Goal: Task Accomplishment & Management: Complete application form

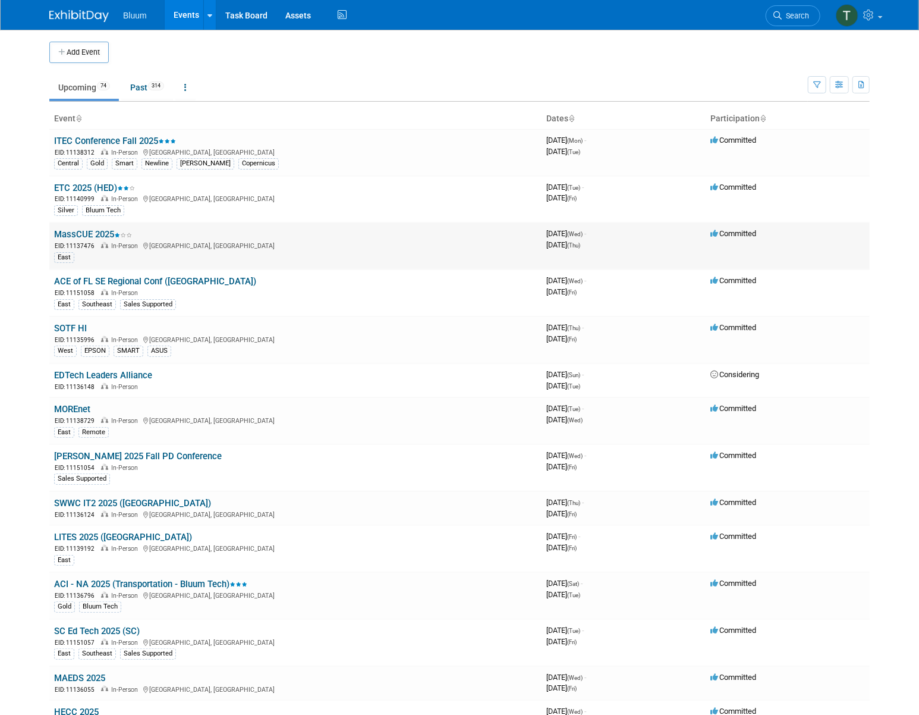
click at [100, 235] on link "MassCUE 2025" at bounding box center [93, 234] width 78 height 11
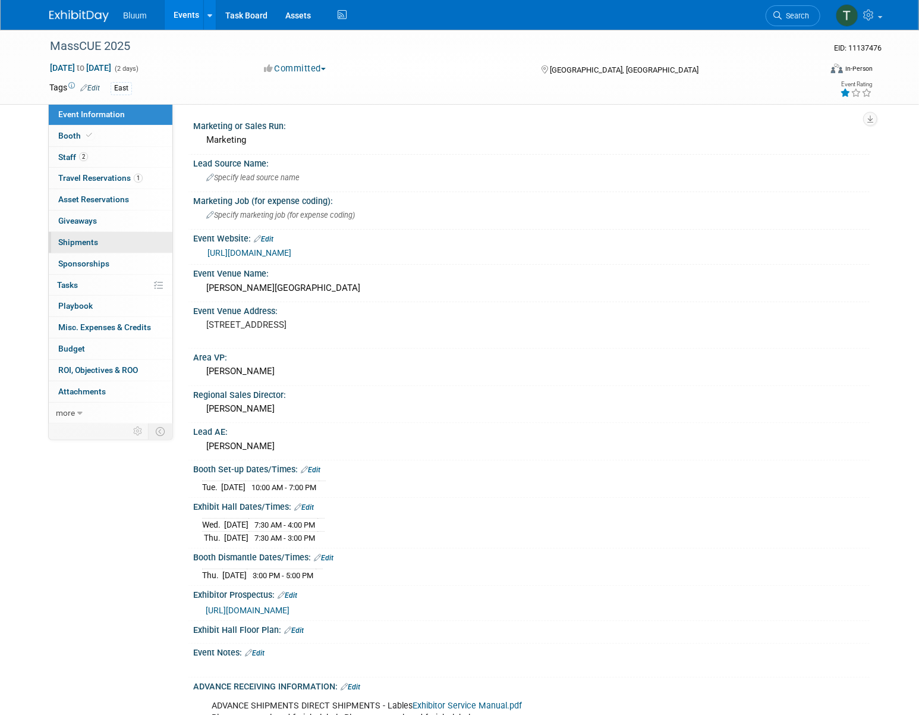
click at [95, 238] on span "Shipments 0" at bounding box center [78, 242] width 40 height 10
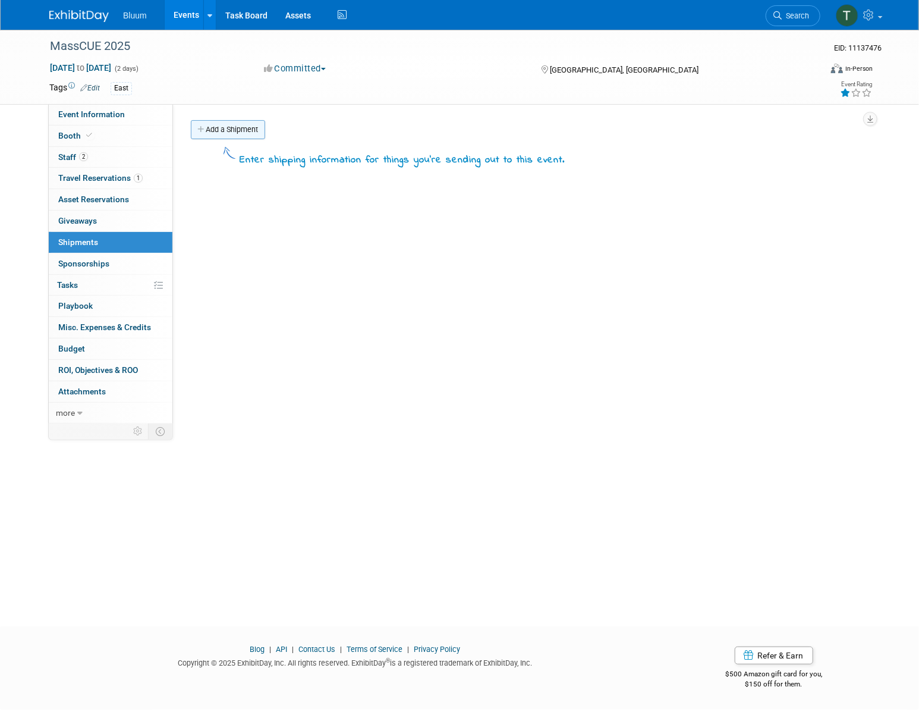
click at [241, 133] on link "Add a Shipment" at bounding box center [228, 129] width 74 height 19
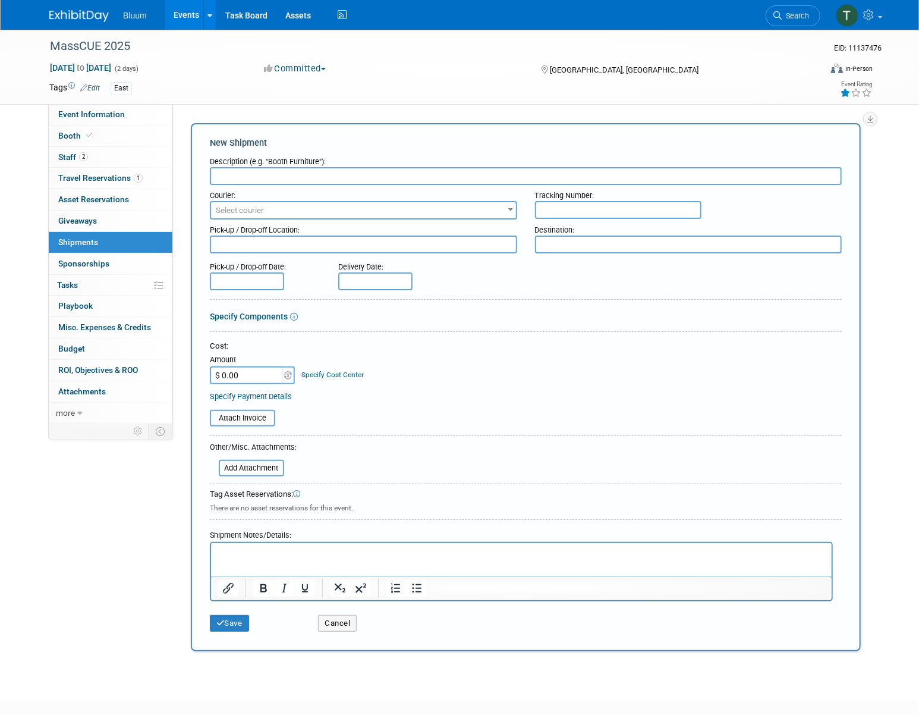
click at [257, 175] on input "text" at bounding box center [526, 176] width 632 height 18
type input "Newline Panel"
click at [257, 215] on span "Select courier" at bounding box center [363, 210] width 305 height 17
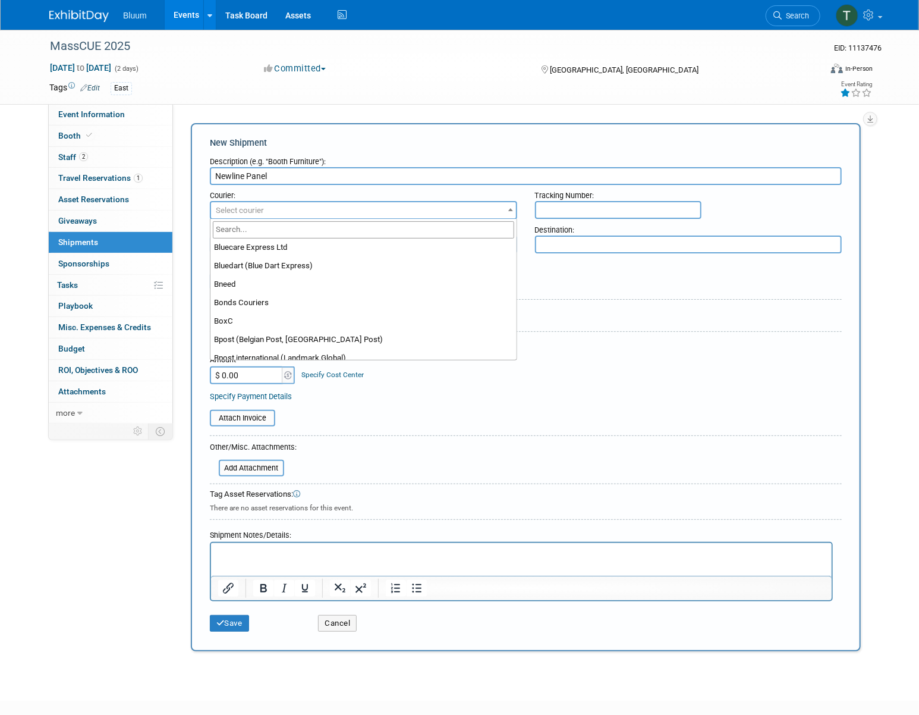
scroll to position [1351, 0]
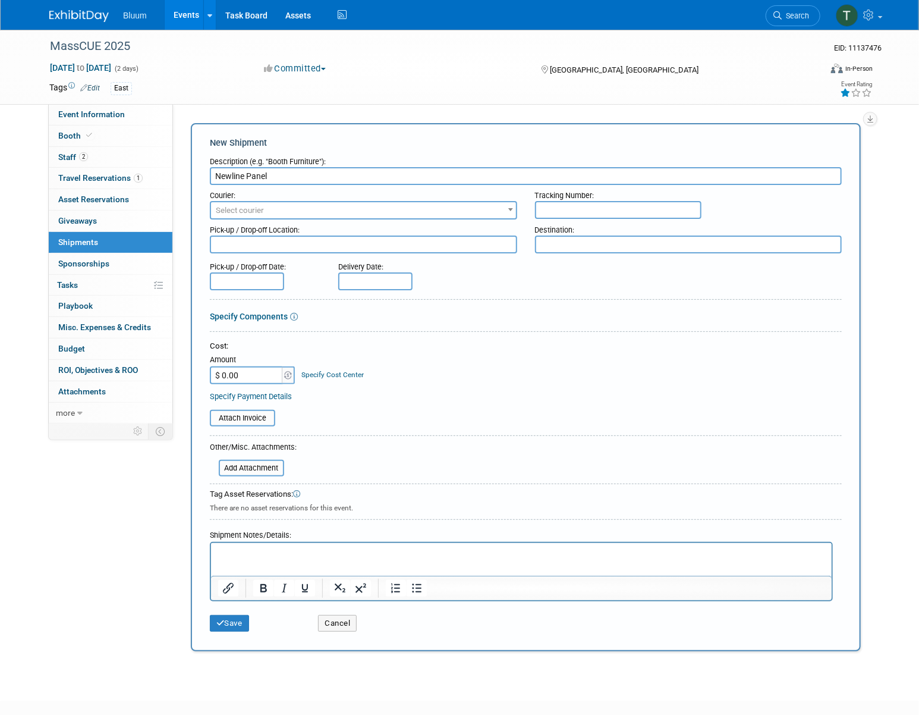
click at [566, 282] on div "Pick-up / Drop-off Date: Delivery Date:" at bounding box center [526, 273] width 650 height 34
click at [257, 558] on p "Rich Text Area. Press ALT-0 for help." at bounding box center [521, 554] width 607 height 12
click at [671, 551] on p "Newline Panel will be at the Newline booth. Please have show labor plan to pick…" at bounding box center [521, 554] width 607 height 12
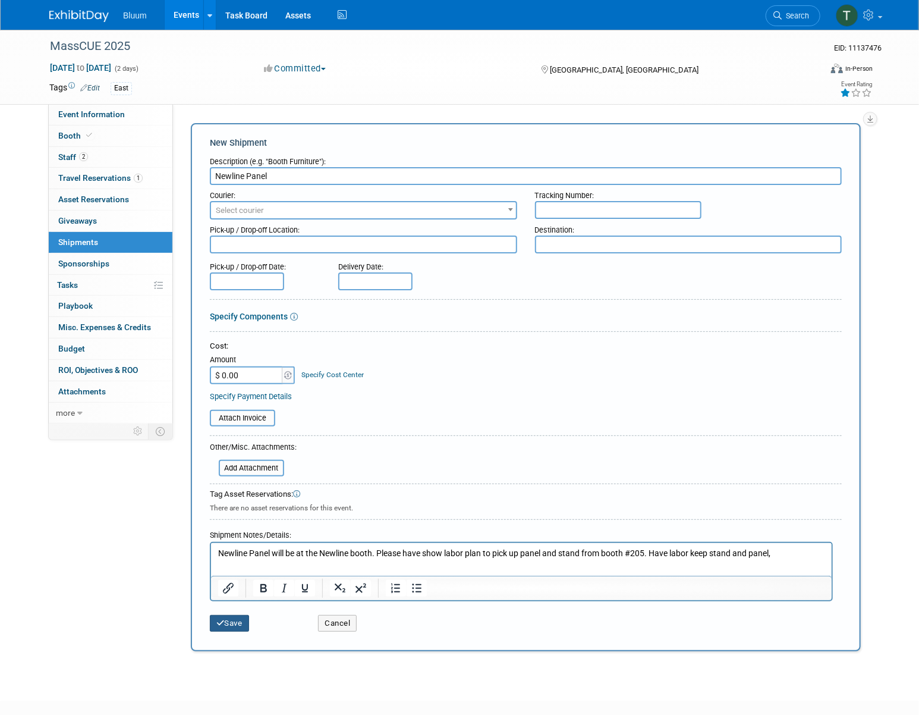
drag, startPoint x: 453, startPoint y: 1161, endPoint x: 791, endPoint y: 558, distance: 691.1
click at [791, 558] on p "Newline Panel will be at the Newline booth. Please have show labor plan to pick…" at bounding box center [521, 554] width 607 height 12
click at [238, 620] on button "Save" at bounding box center [229, 623] width 39 height 17
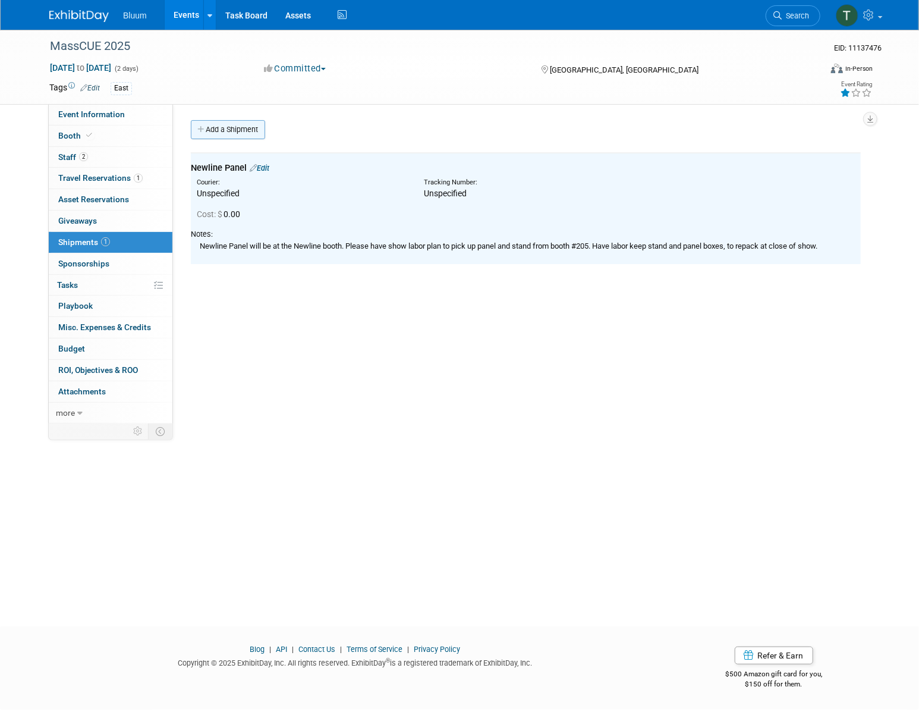
click at [220, 138] on link "Add a Shipment" at bounding box center [228, 129] width 74 height 19
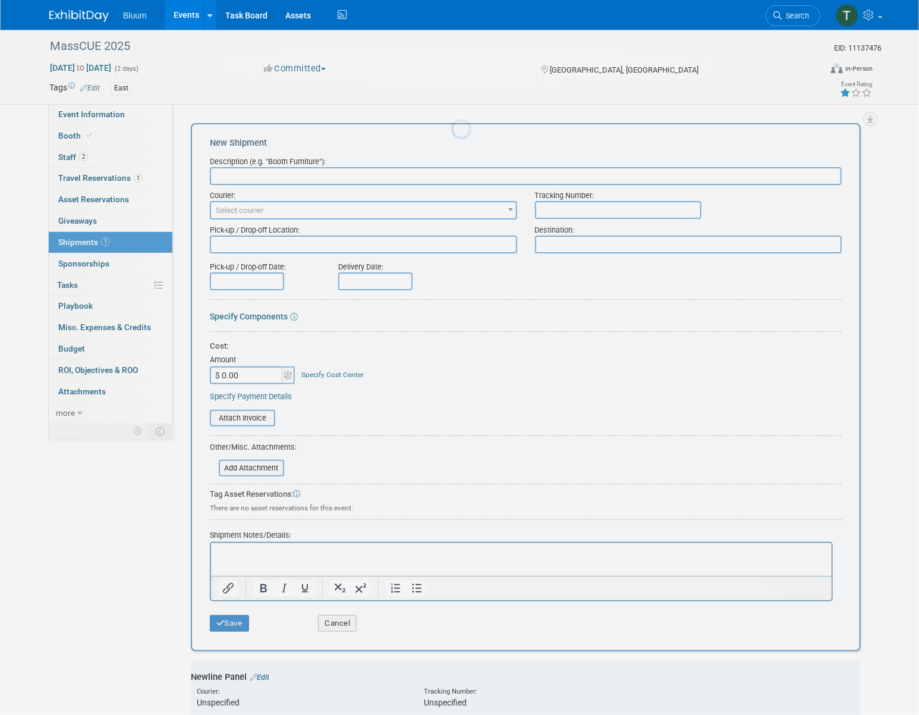
scroll to position [0, 0]
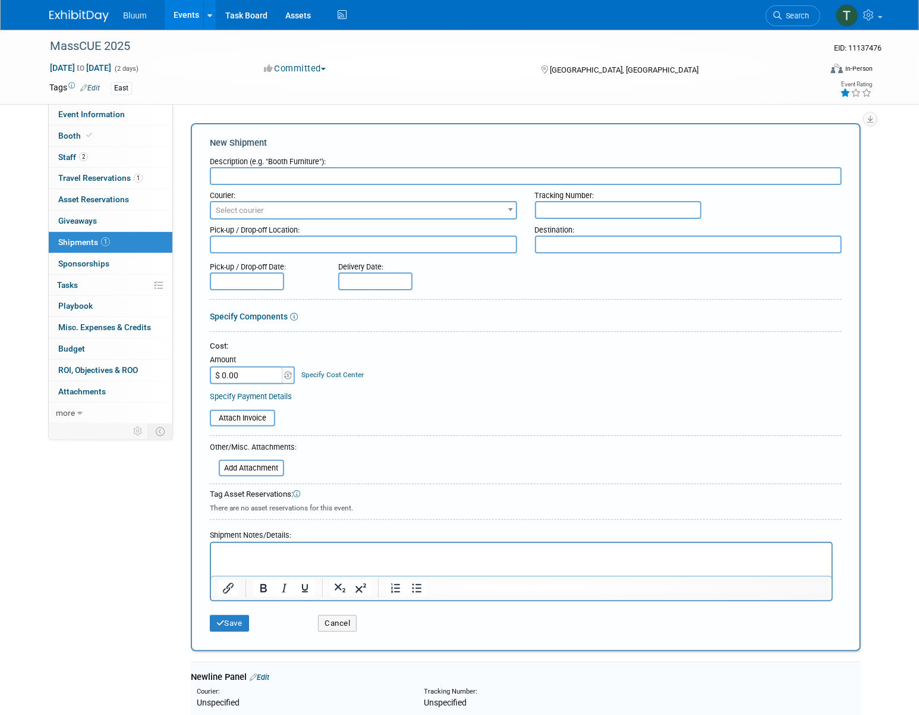
click at [240, 179] on input "text" at bounding box center [526, 176] width 632 height 18
click at [265, 172] on input "text" at bounding box center [526, 176] width 632 height 18
type input "RETURN - Newline Panel"
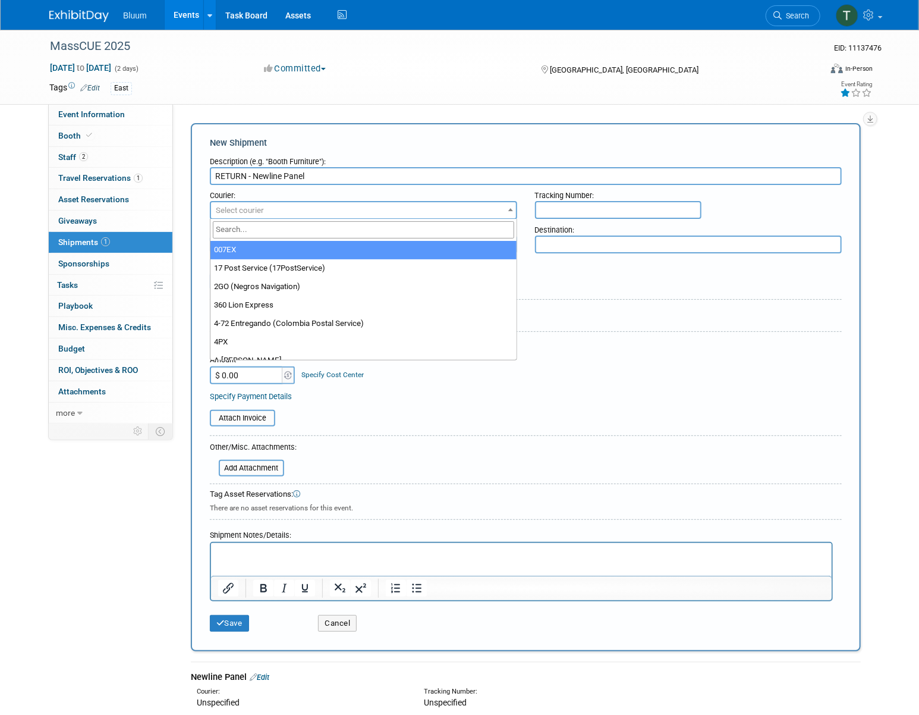
click at [256, 209] on span "Select courier" at bounding box center [240, 210] width 48 height 9
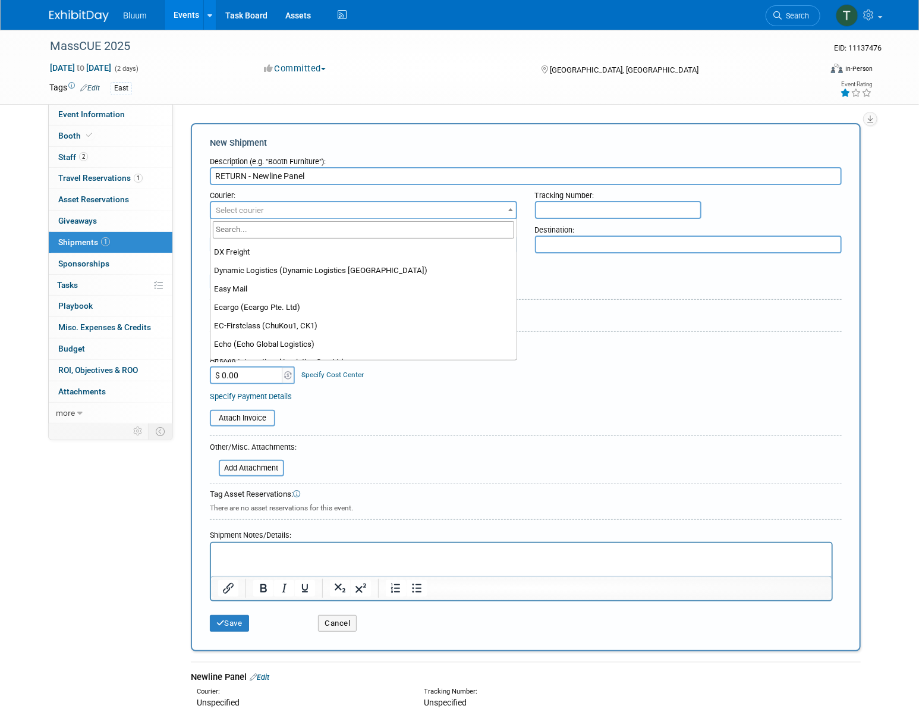
scroll to position [3406, 0]
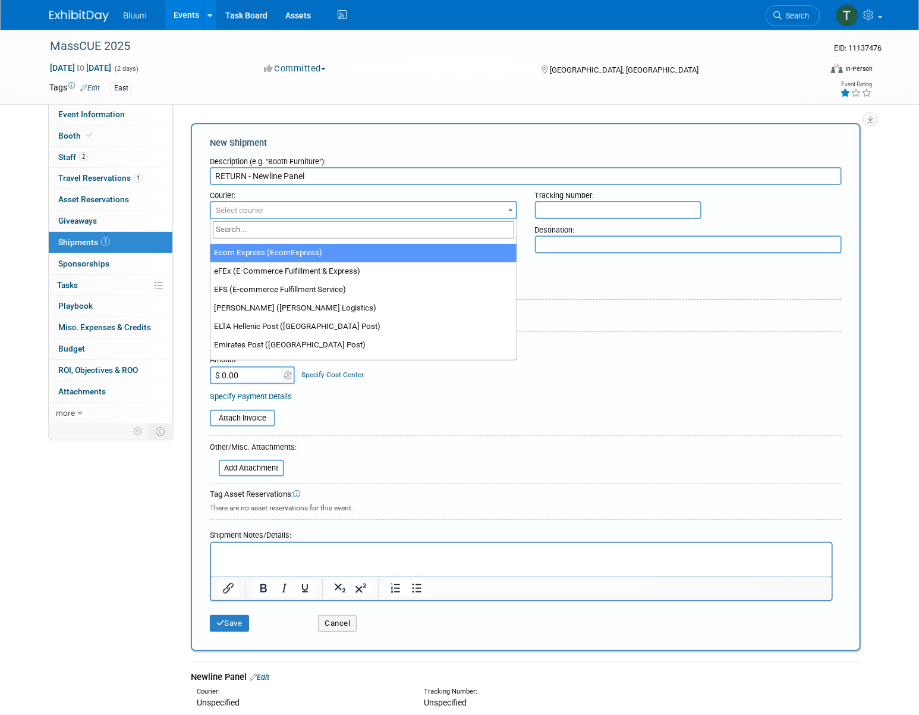
click at [257, 232] on input "search" at bounding box center [363, 229] width 301 height 17
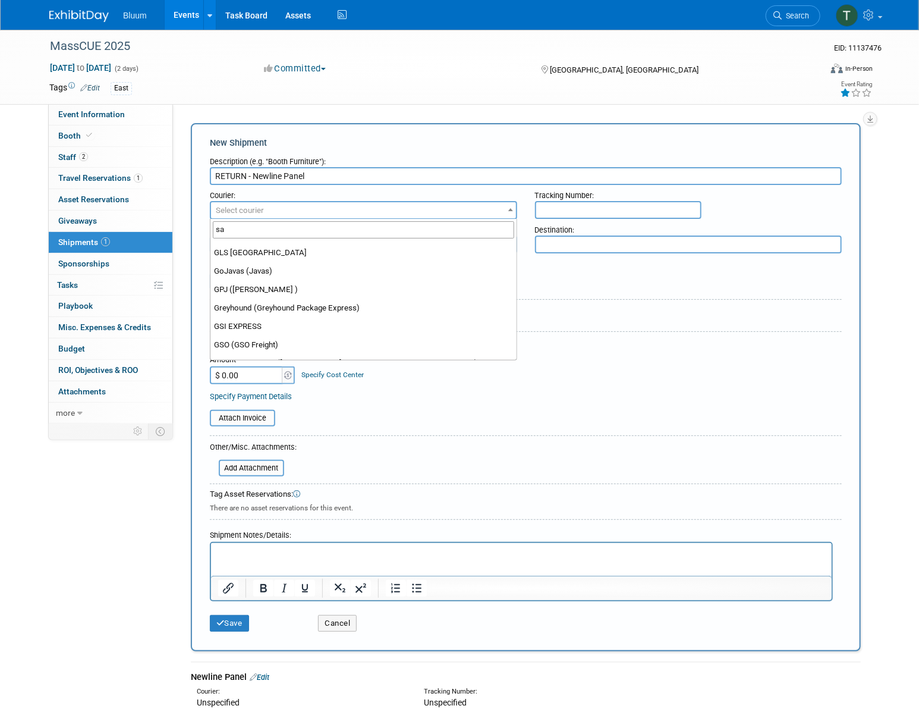
scroll to position [0, 0]
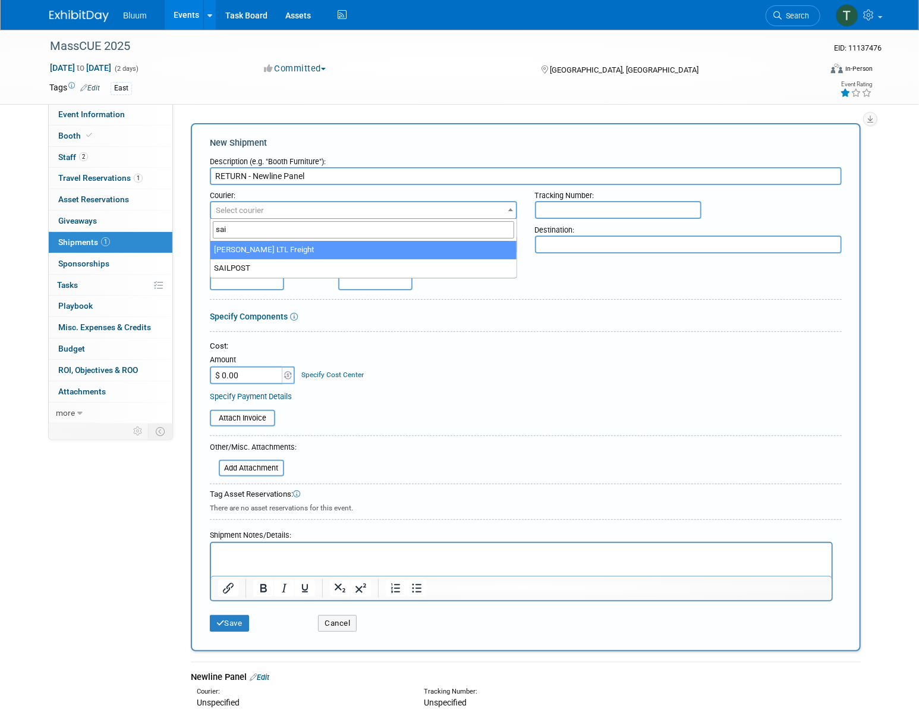
type input "sai"
select select "429"
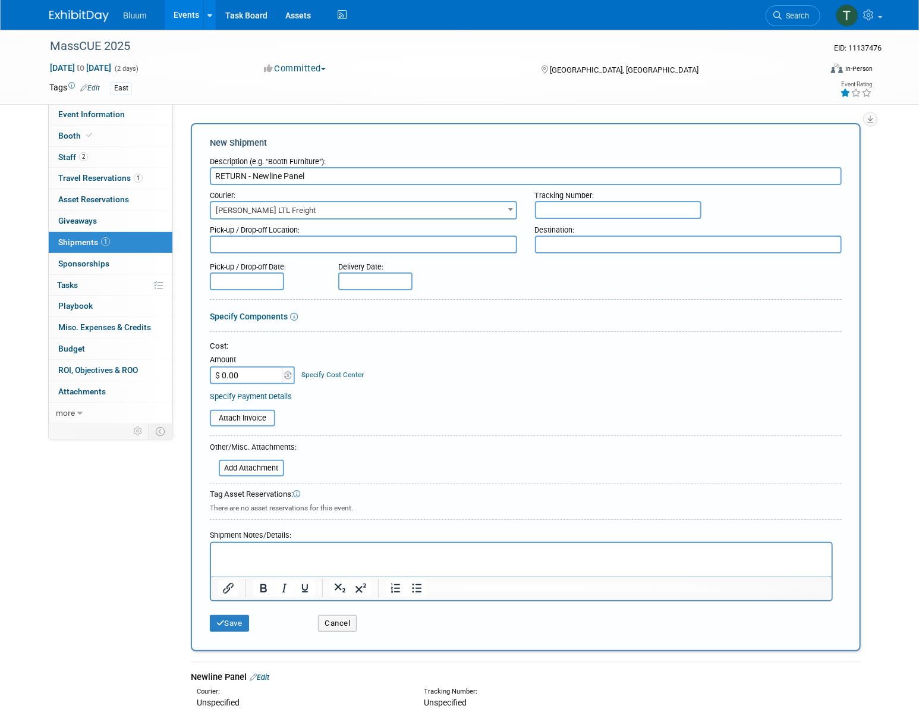
click at [564, 213] on input "text" at bounding box center [618, 210] width 167 height 18
type input "771157555000"
click at [272, 247] on textarea at bounding box center [363, 244] width 307 height 18
type textarea "MassCUE Showsite"
type textarea "Newline Warehosue"
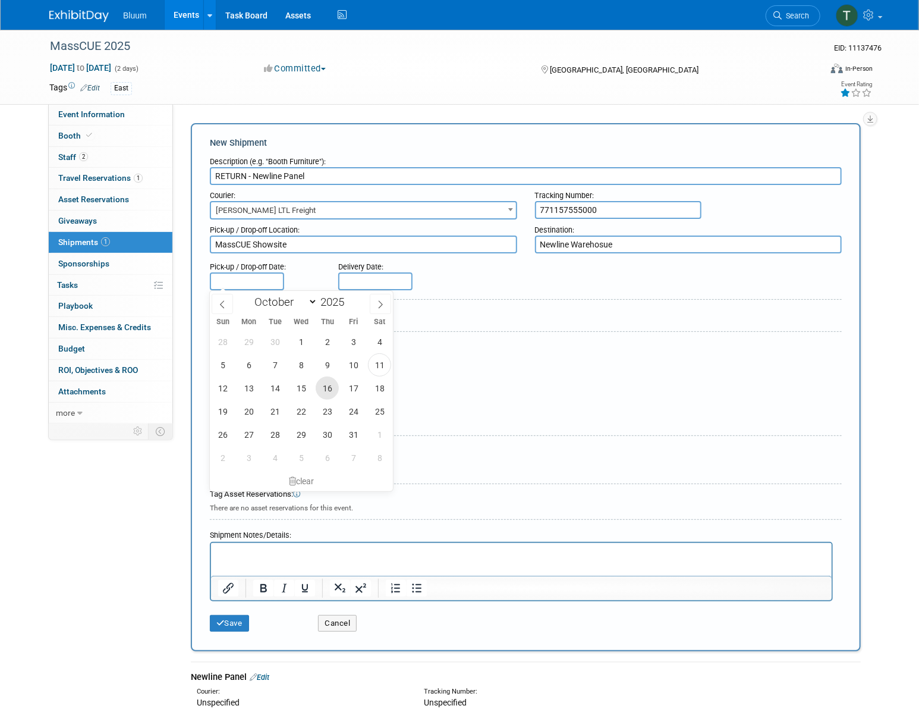
click at [318, 387] on span "16" at bounding box center [327, 387] width 23 height 23
type input "Oct 16, 2025"
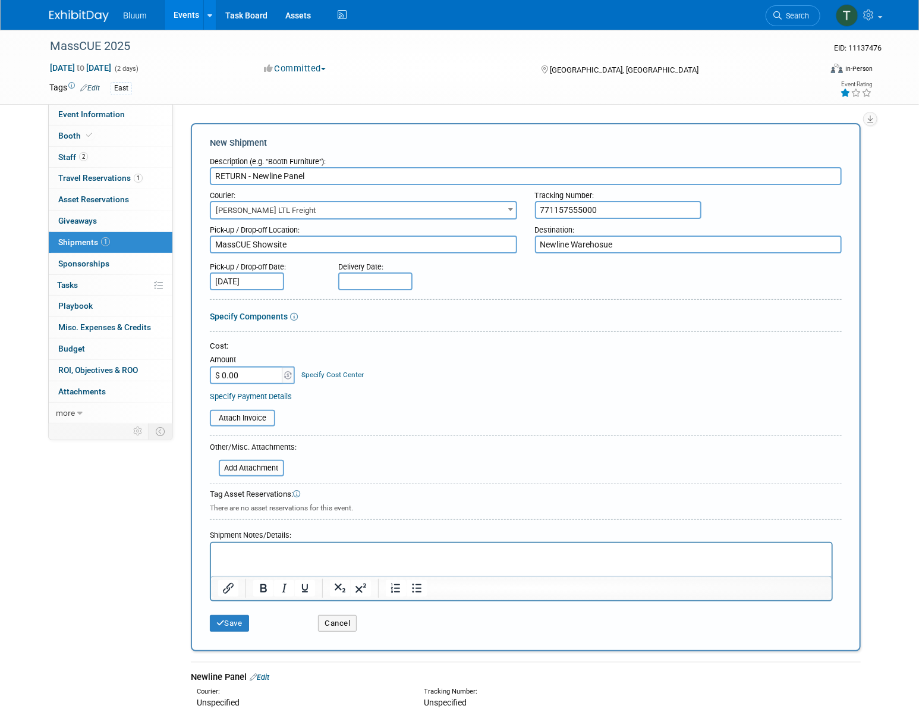
click at [231, 553] on p "Rich Text Area. Press ALT-0 for help." at bounding box center [521, 553] width 607 height 12
click at [257, 464] on input "file" at bounding box center [213, 468] width 142 height 14
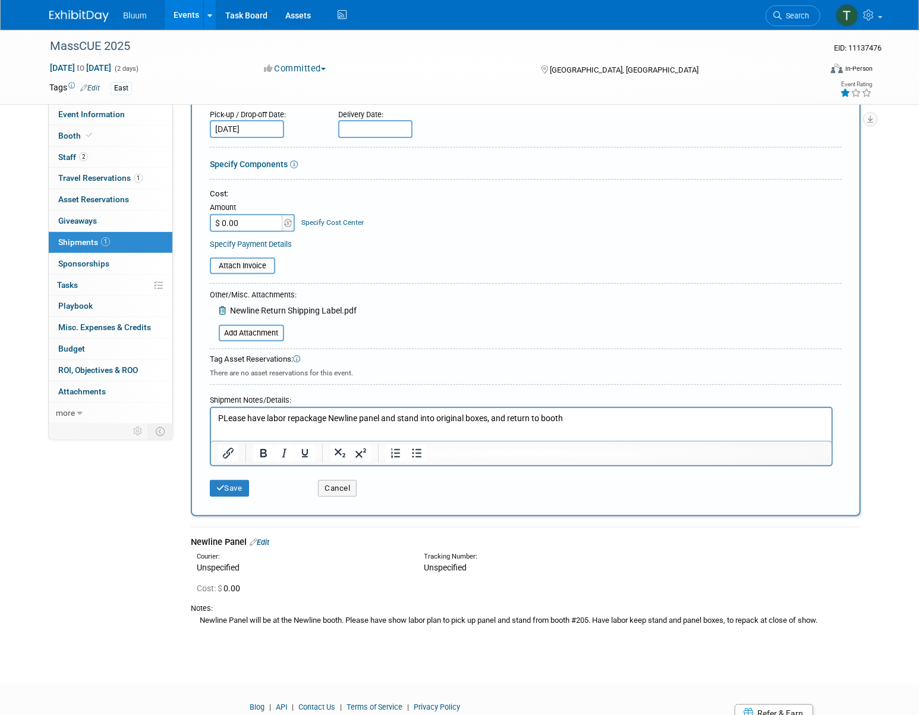
scroll to position [162, 0]
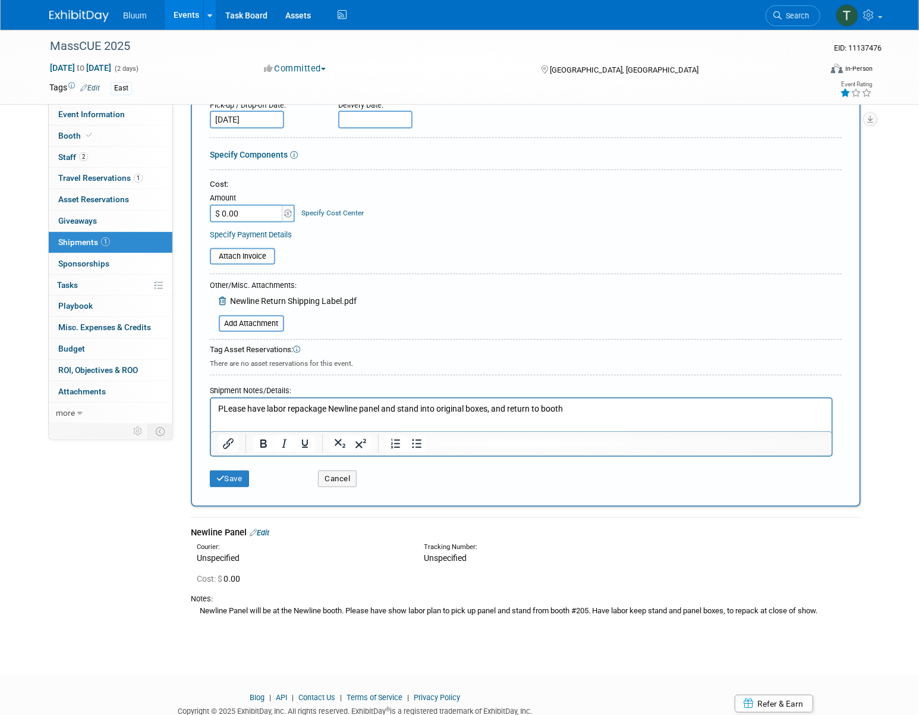
click at [585, 407] on p "PLease have labor repackage Newline panel and stand into original boxes, and re…" at bounding box center [521, 409] width 607 height 12
click at [240, 476] on button "Save" at bounding box center [229, 478] width 39 height 17
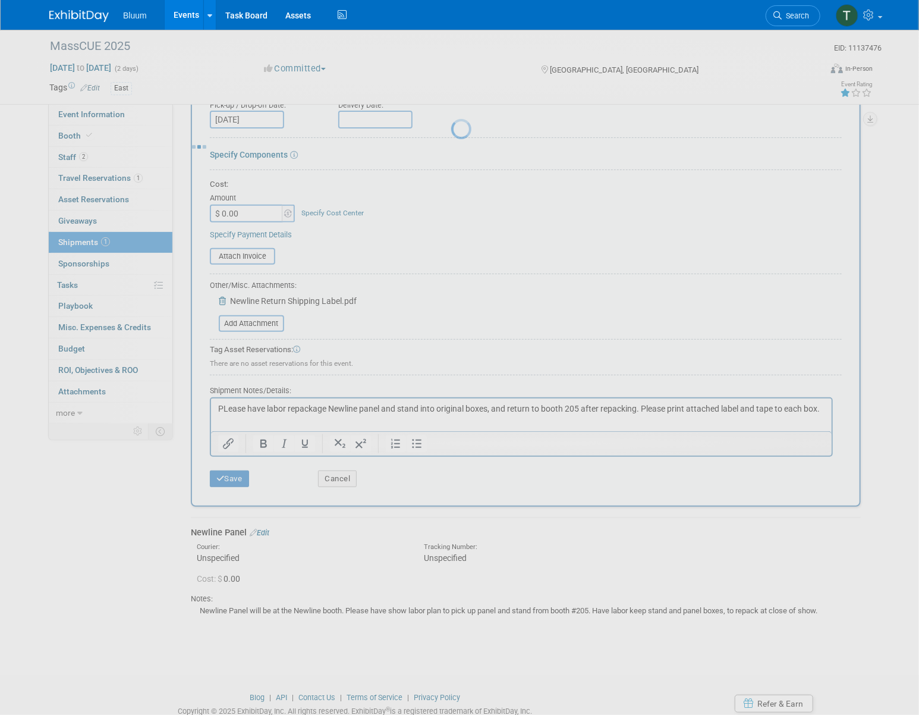
scroll to position [0, 0]
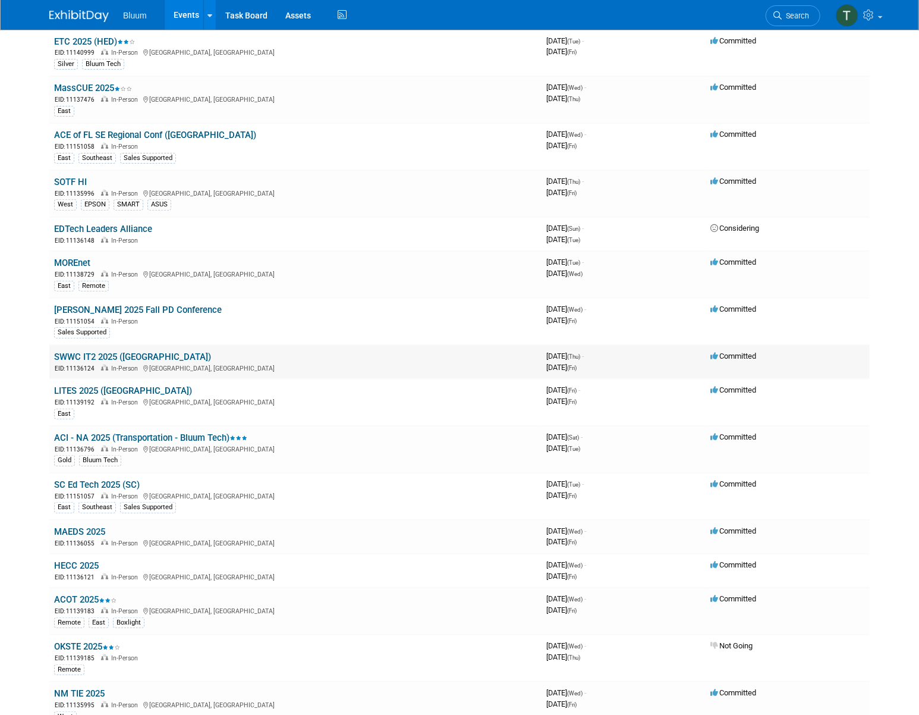
scroll to position [162, 0]
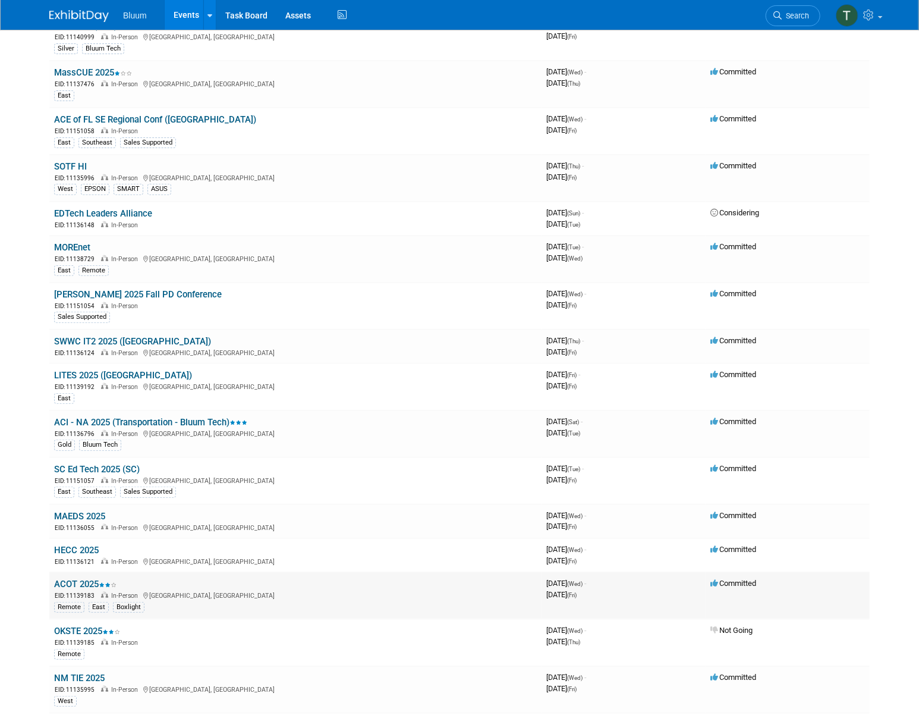
click at [72, 582] on link "ACOT 2025" at bounding box center [85, 584] width 62 height 11
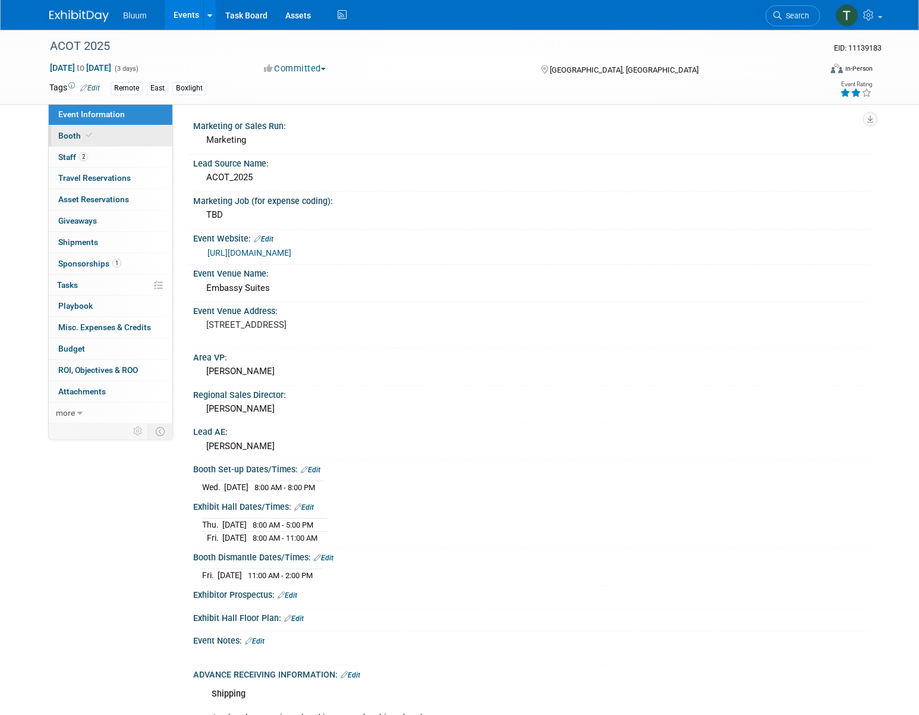
click at [99, 134] on link "Booth" at bounding box center [111, 135] width 124 height 21
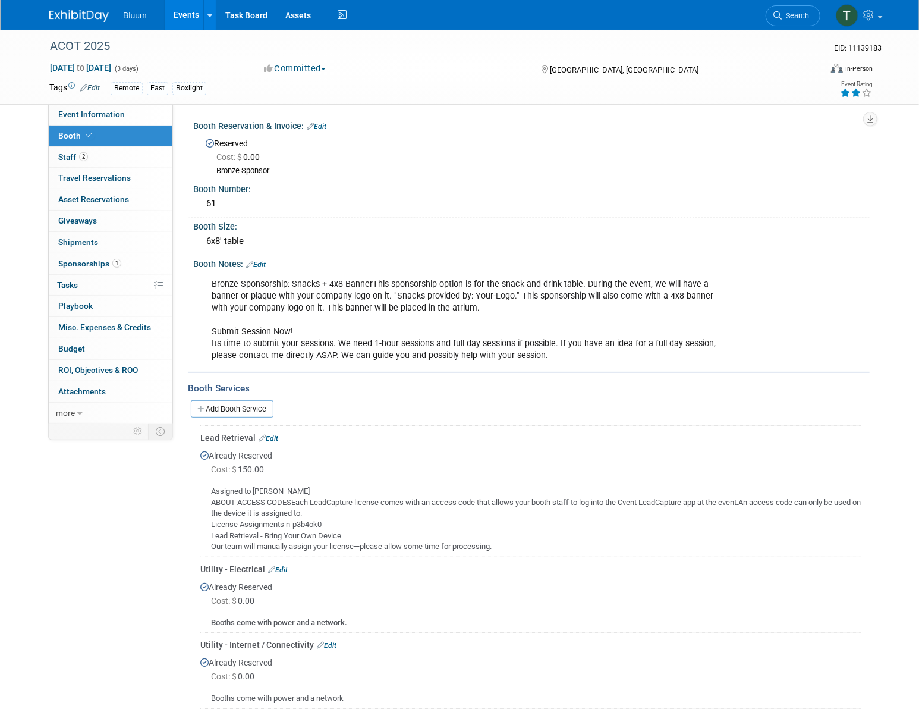
click at [180, 10] on link "Events" at bounding box center [186, 15] width 43 height 30
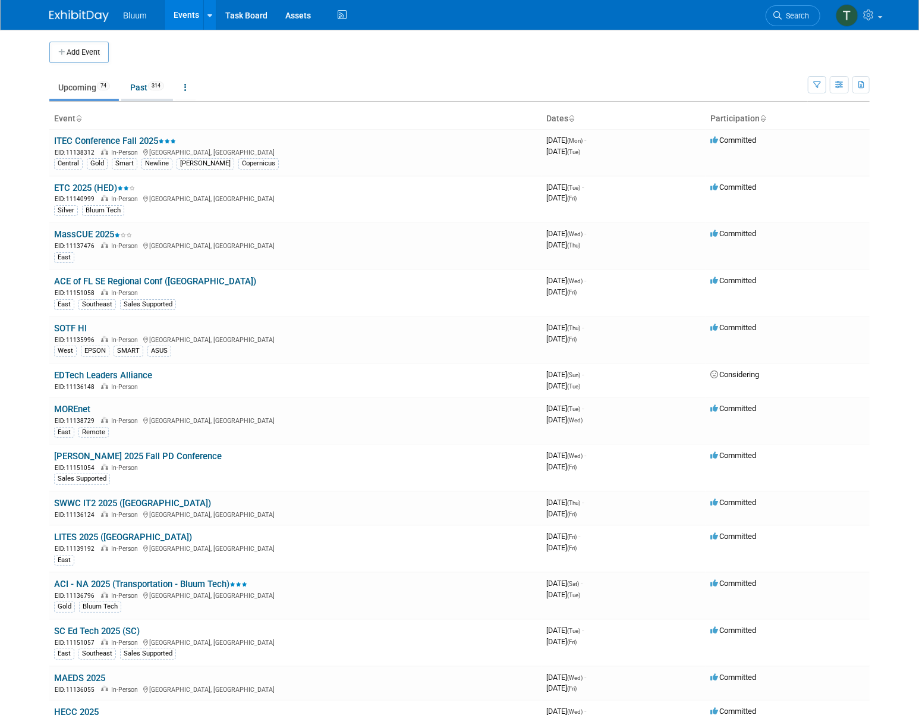
click at [167, 94] on link "Past 314" at bounding box center [147, 87] width 52 height 23
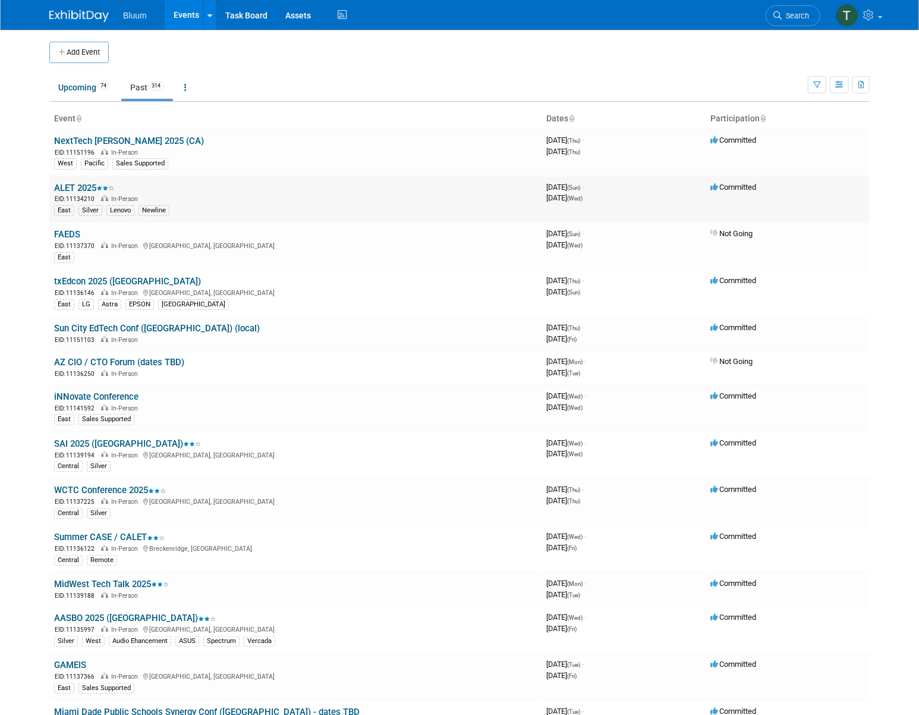
click at [92, 187] on link "ALET 2025" at bounding box center [84, 188] width 60 height 11
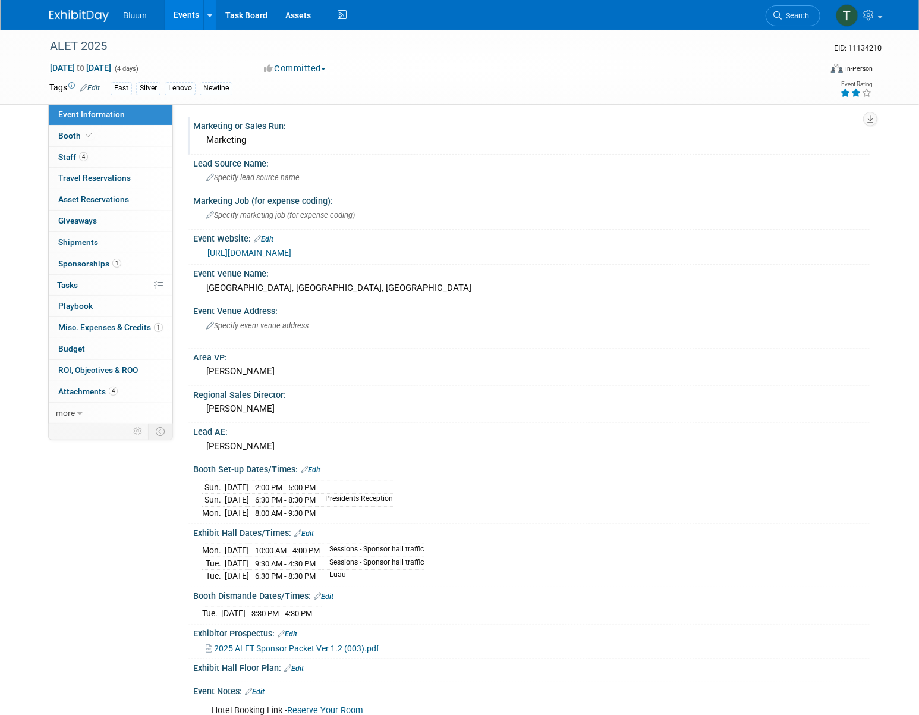
click at [489, 149] on div "Marketing" at bounding box center [531, 141] width 677 height 20
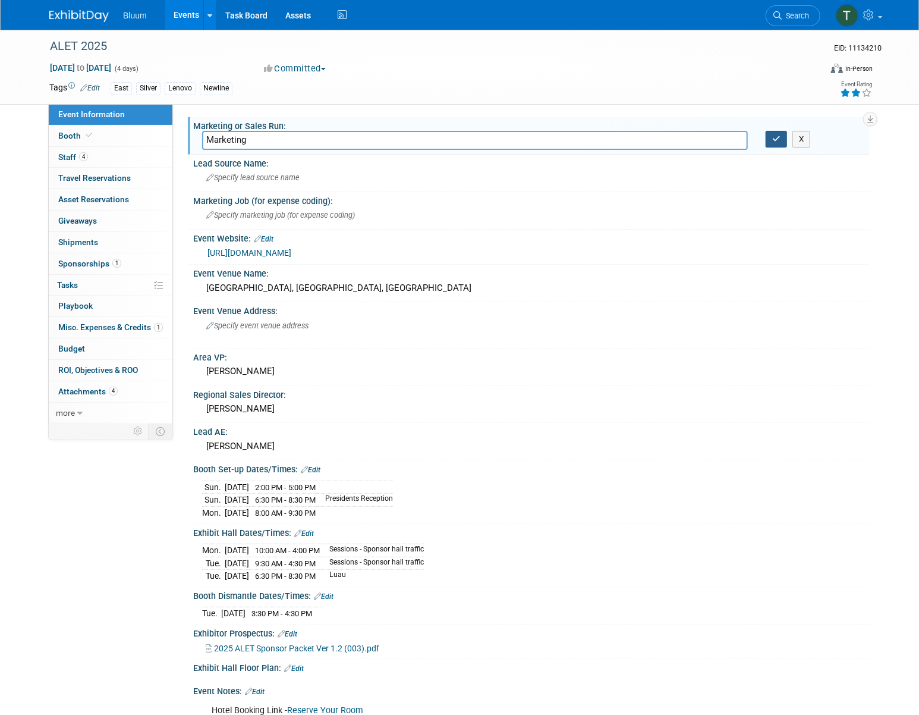
drag, startPoint x: 783, startPoint y: 140, endPoint x: 769, endPoint y: 130, distance: 17.4
click at [782, 139] on button "button" at bounding box center [776, 139] width 21 height 17
